Goal: Use online tool/utility

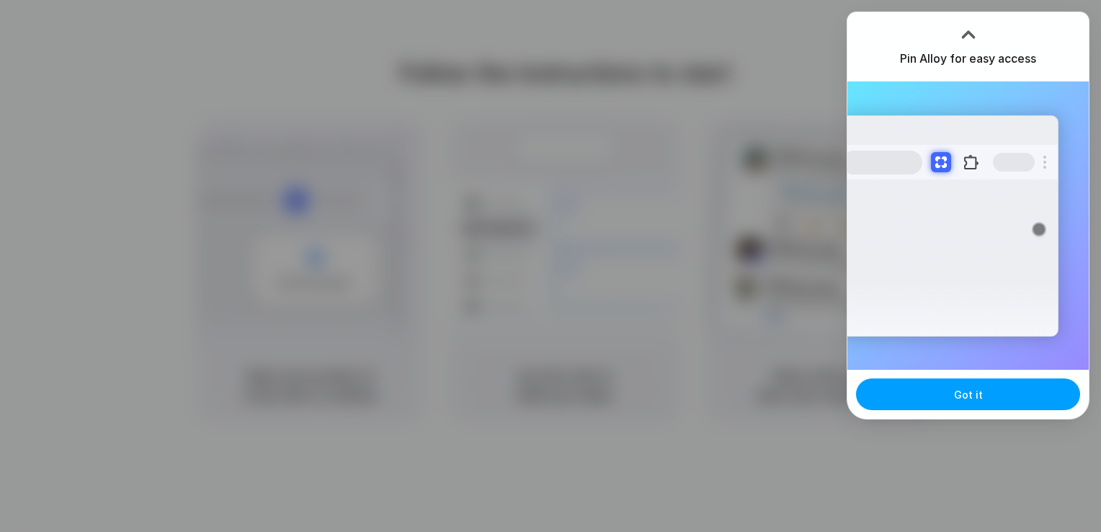
click at [951, 396] on button "Got it" at bounding box center [968, 394] width 224 height 32
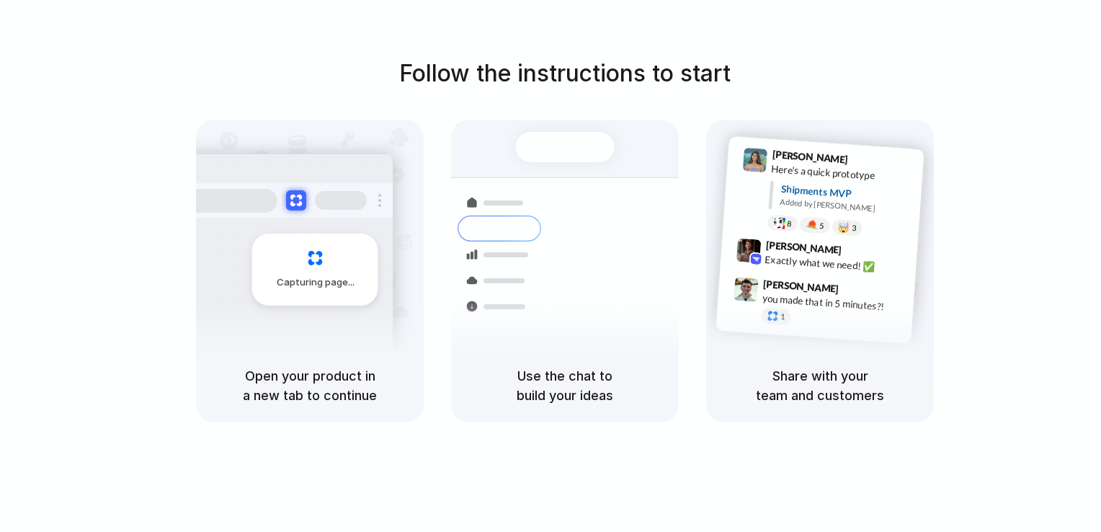
click at [576, 151] on div at bounding box center [565, 147] width 99 height 30
click at [267, 270] on div "Capturing page" at bounding box center [315, 270] width 126 height 72
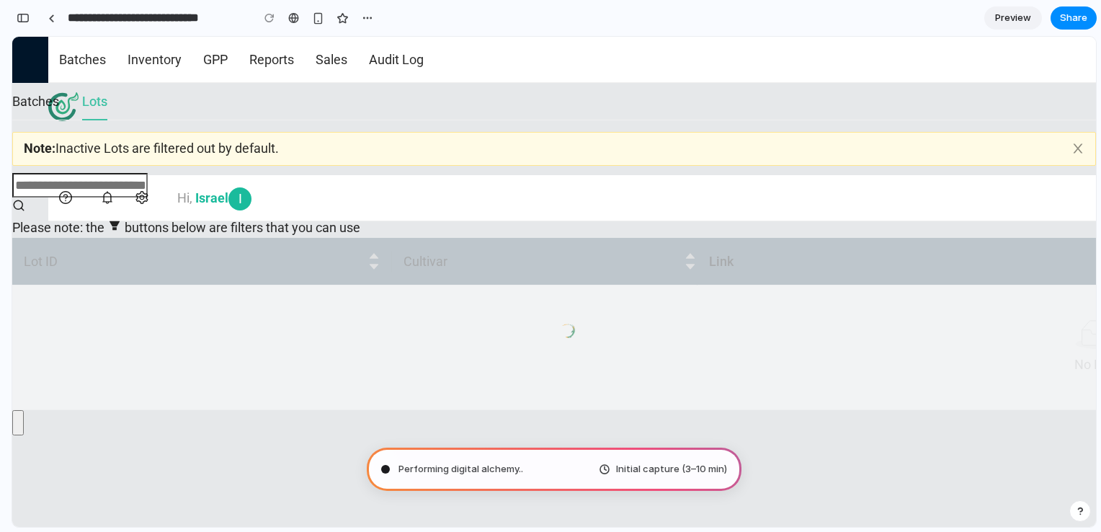
click at [423, 474] on span "Performing digital alchemy .." at bounding box center [461, 469] width 125 height 14
type input "**********"
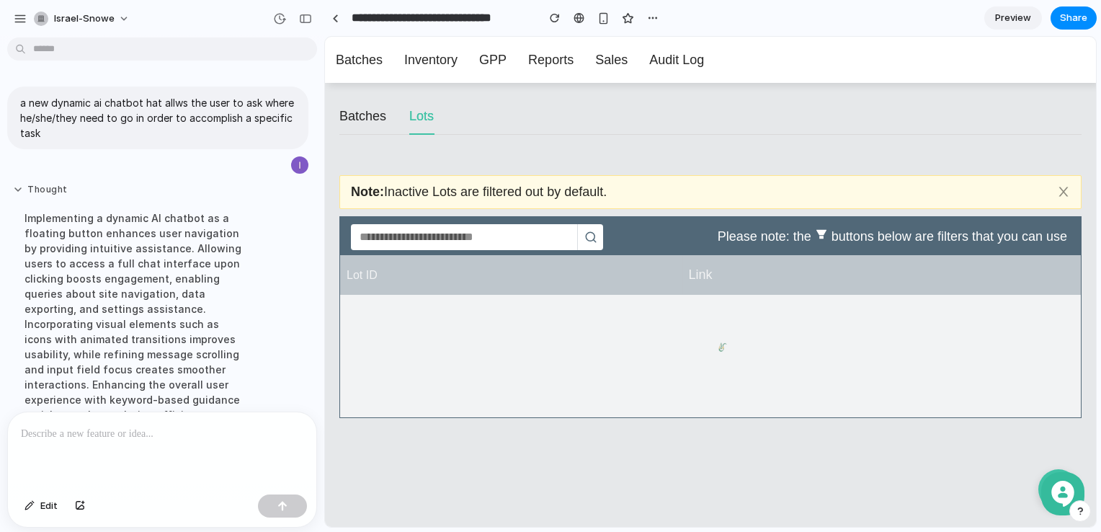
scroll to position [208, 0]
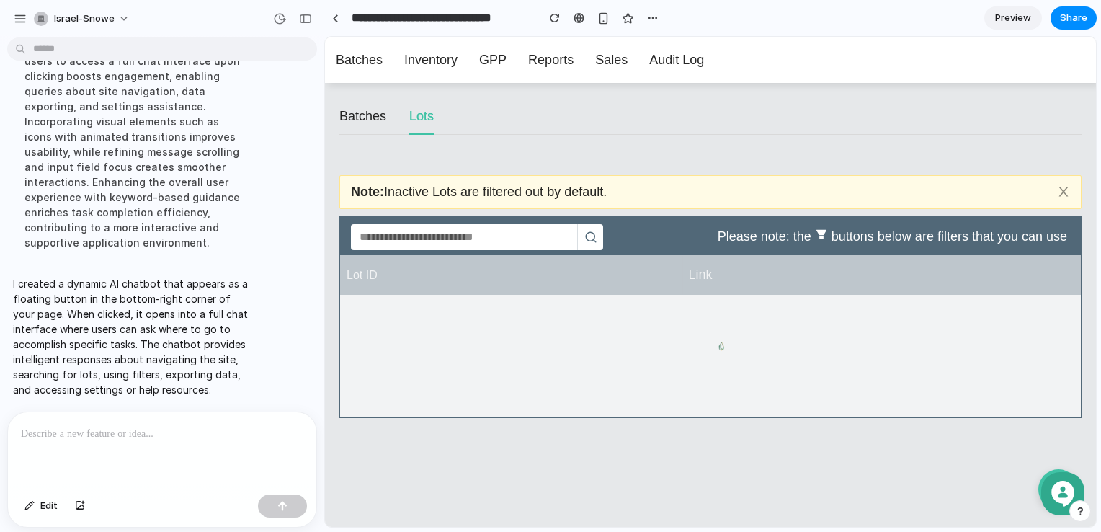
click at [1051, 481] on img "button" at bounding box center [1063, 494] width 26 height 26
click at [1006, 12] on span "Preview" at bounding box center [1013, 18] width 36 height 14
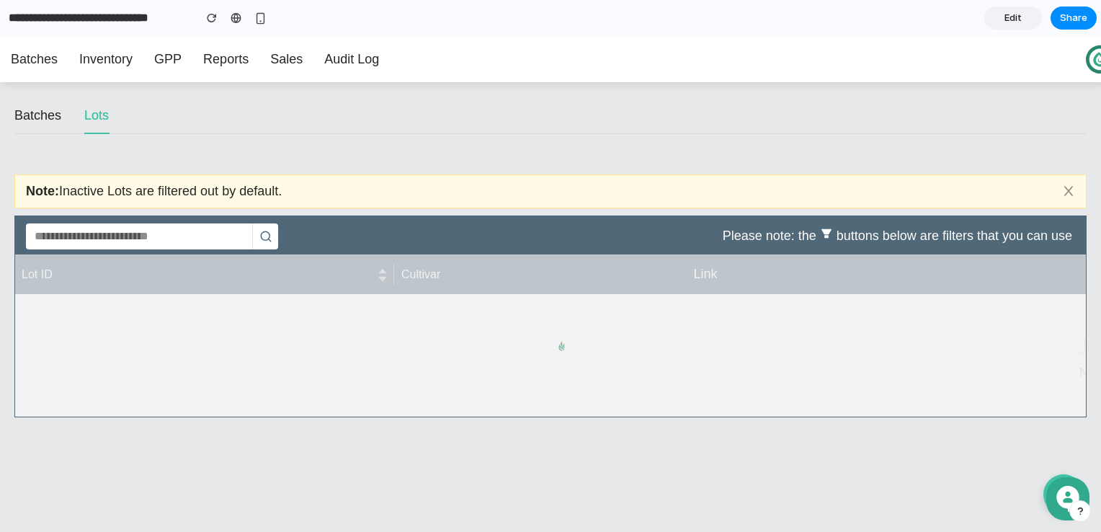
click at [1055, 494] on img "button" at bounding box center [1068, 499] width 26 height 26
click at [1078, 511] on div "button" at bounding box center [1080, 511] width 10 height 10
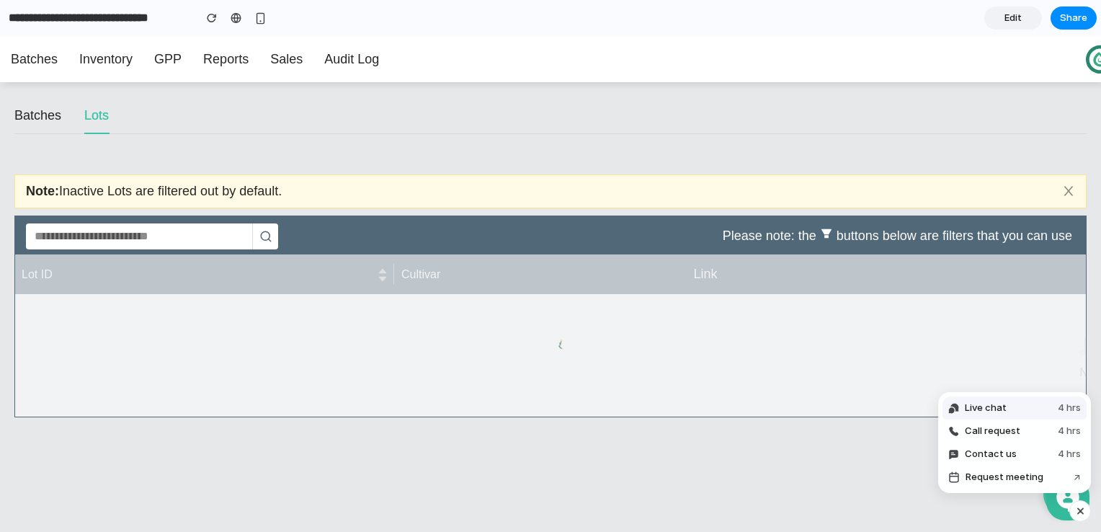
click at [1034, 417] on button "Live chat 4 hrs" at bounding box center [1015, 407] width 144 height 23
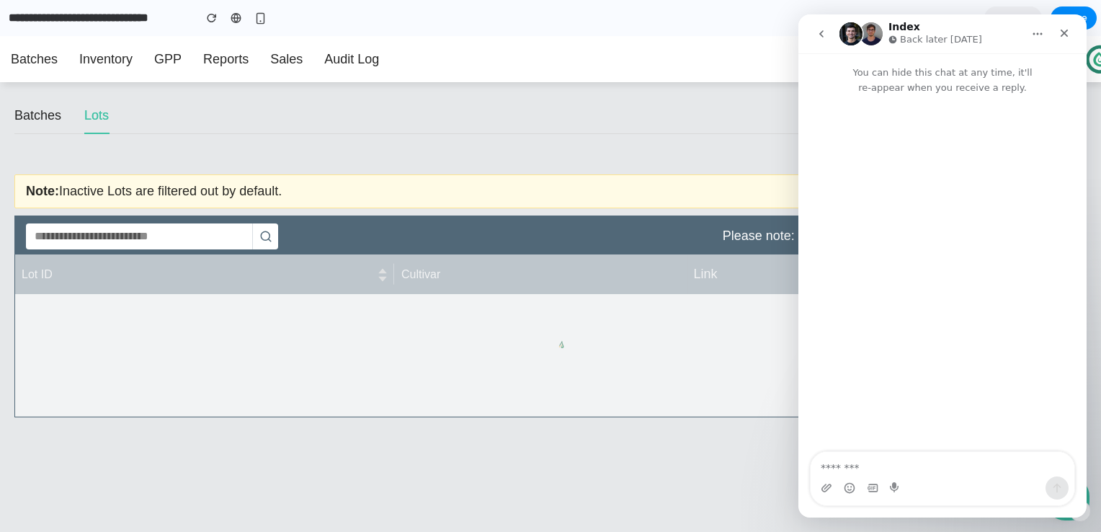
click at [858, 30] on img "Intercom messenger" at bounding box center [851, 33] width 23 height 23
click at [902, 30] on h1 "Index" at bounding box center [905, 27] width 32 height 11
click at [1033, 30] on icon "Home" at bounding box center [1038, 34] width 12 height 12
click at [929, 477] on div "Intercom messenger" at bounding box center [943, 487] width 264 height 23
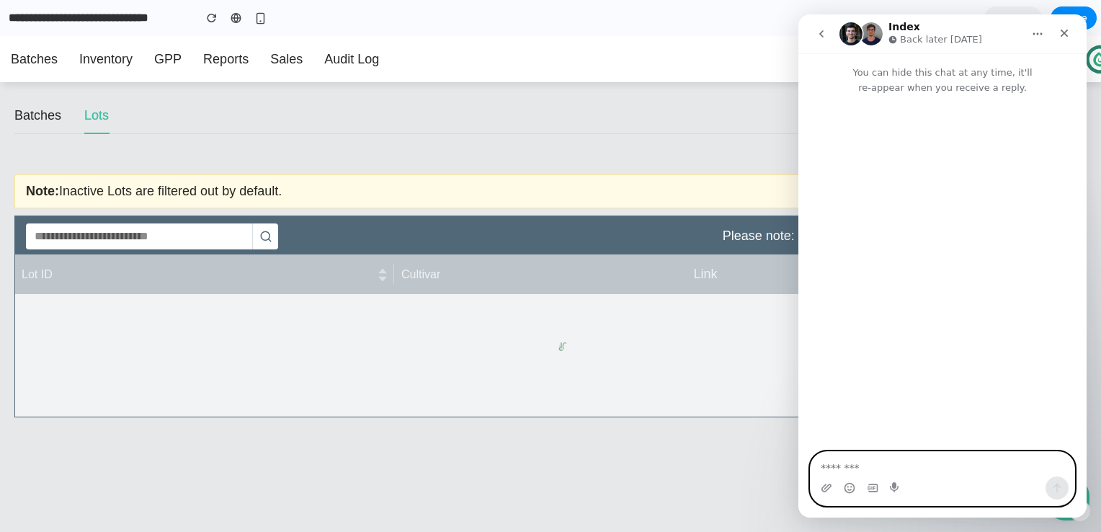
click at [838, 466] on textarea "Message…" at bounding box center [943, 464] width 264 height 25
type textarea "******"
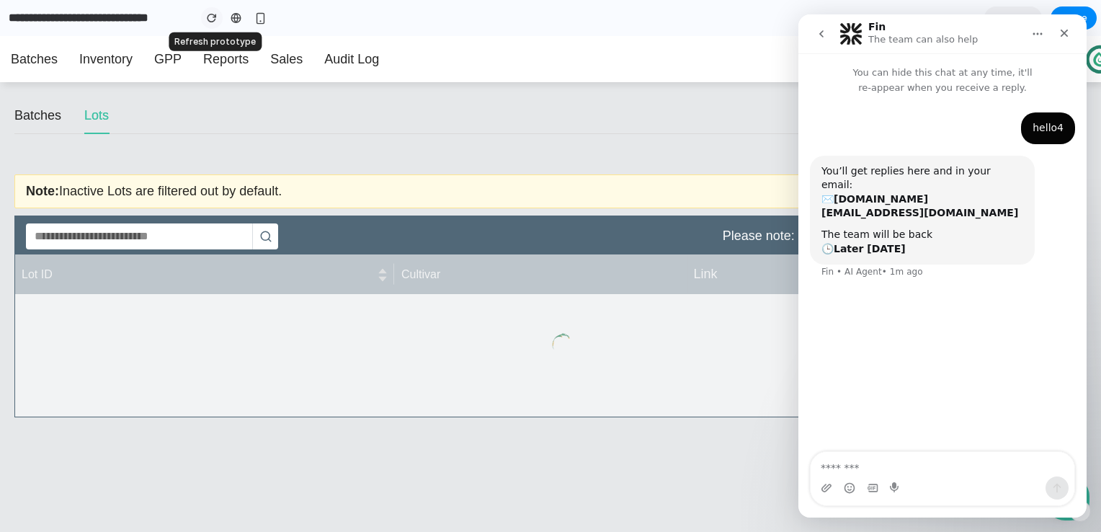
click at [213, 23] on button "button" at bounding box center [212, 18] width 22 height 22
click at [205, 27] on div at bounding box center [212, 18] width 22 height 22
click at [212, 19] on div "button" at bounding box center [212, 18] width 10 height 10
